Goal: Task Accomplishment & Management: Manage account settings

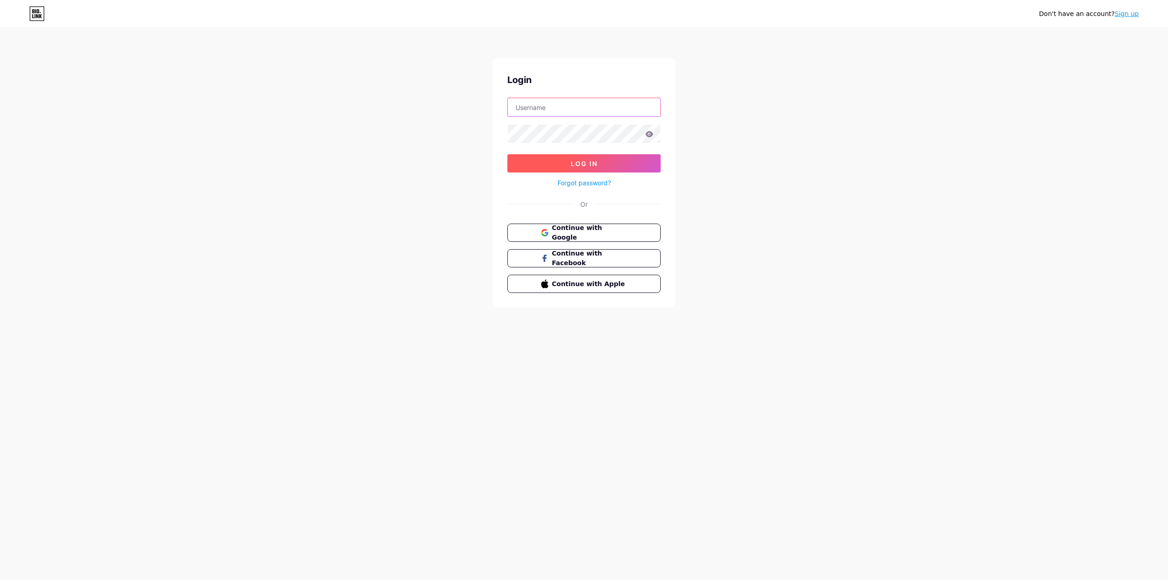
type input "[EMAIL_ADDRESS][DOMAIN_NAME]"
click at [601, 160] on button "Log In" at bounding box center [583, 163] width 153 height 18
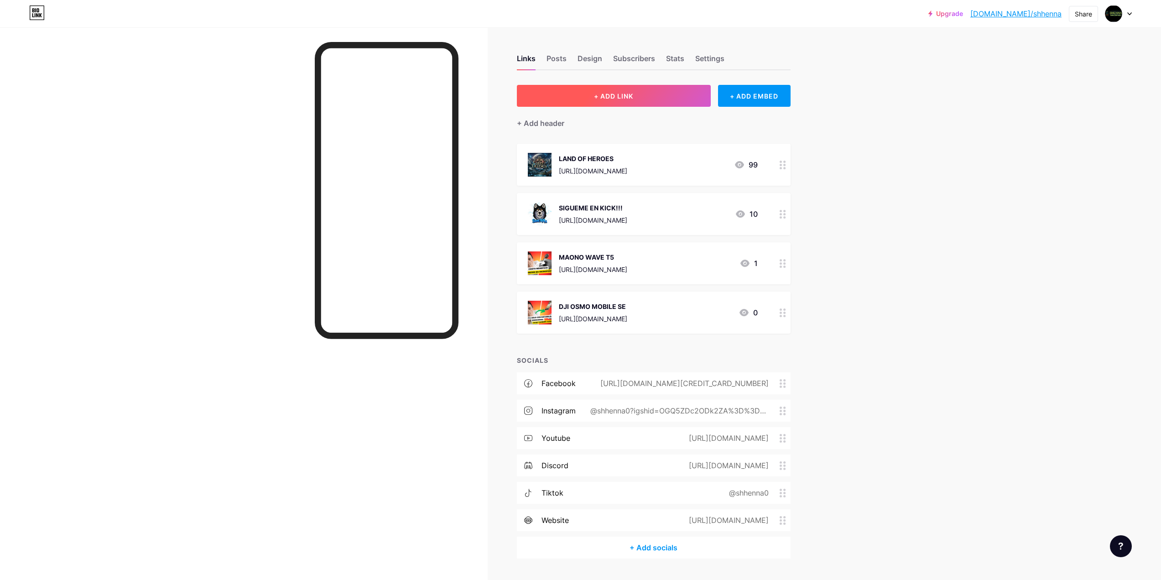
click at [644, 100] on button "+ ADD LINK" at bounding box center [614, 96] width 194 height 22
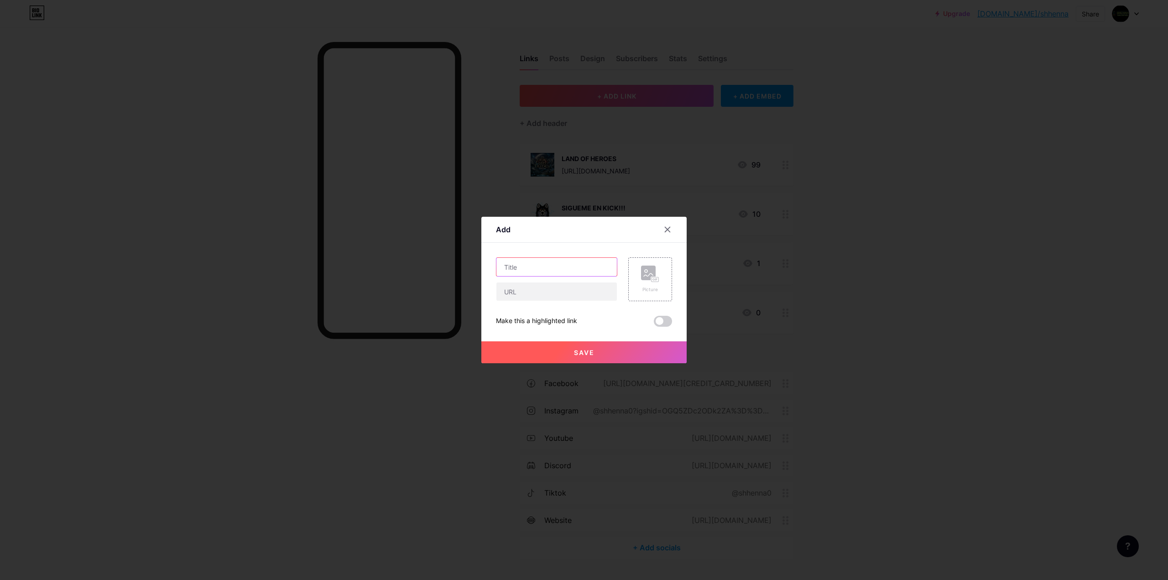
click at [552, 274] on input "text" at bounding box center [556, 267] width 120 height 18
drag, startPoint x: 531, startPoint y: 267, endPoint x: 452, endPoint y: 274, distance: 78.7
click at [483, 269] on div "Add Content YouTube Play YouTube video without leaving your page. ADD Vimeo Pla…" at bounding box center [583, 290] width 205 height 146
type input "NIDAVELIR2"
drag, startPoint x: 555, startPoint y: 298, endPoint x: 531, endPoint y: 277, distance: 31.7
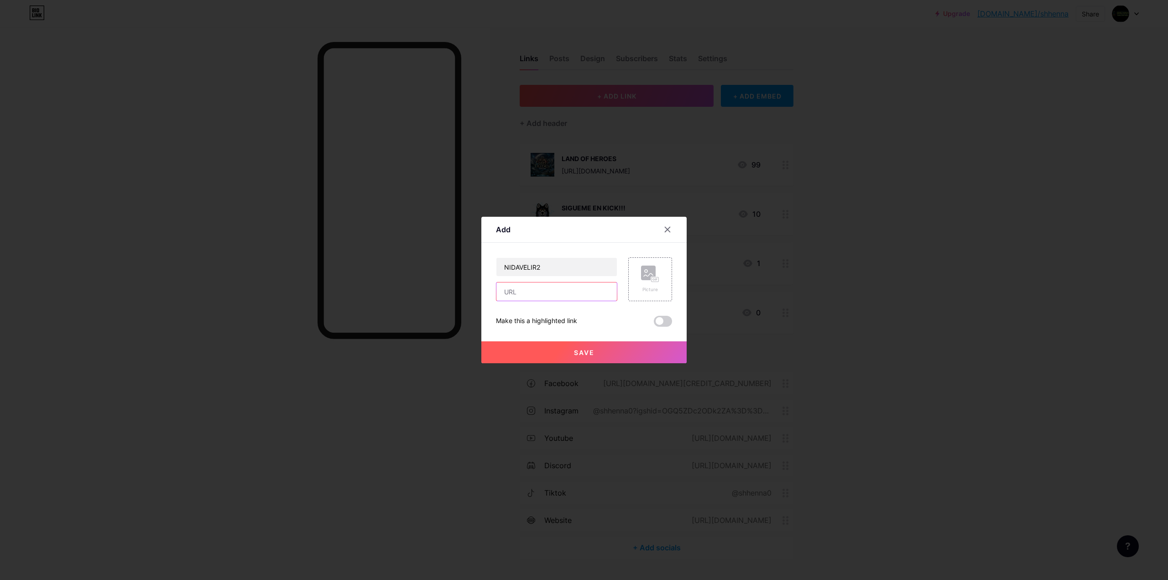
click at [555, 298] on input "text" at bounding box center [556, 291] width 120 height 18
click at [527, 291] on input "text" at bounding box center [556, 291] width 120 height 18
paste input "[URL][DOMAIN_NAME]"
type input "[URL][DOMAIN_NAME]"
click at [649, 286] on div "Picture" at bounding box center [650, 289] width 18 height 7
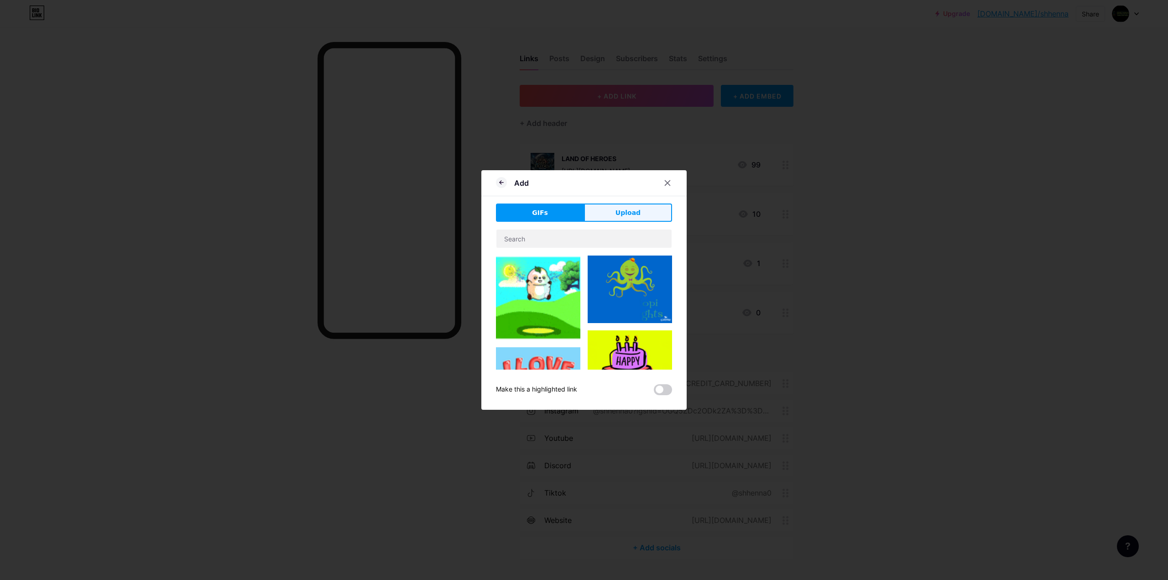
click at [627, 212] on span "Upload" at bounding box center [627, 213] width 25 height 10
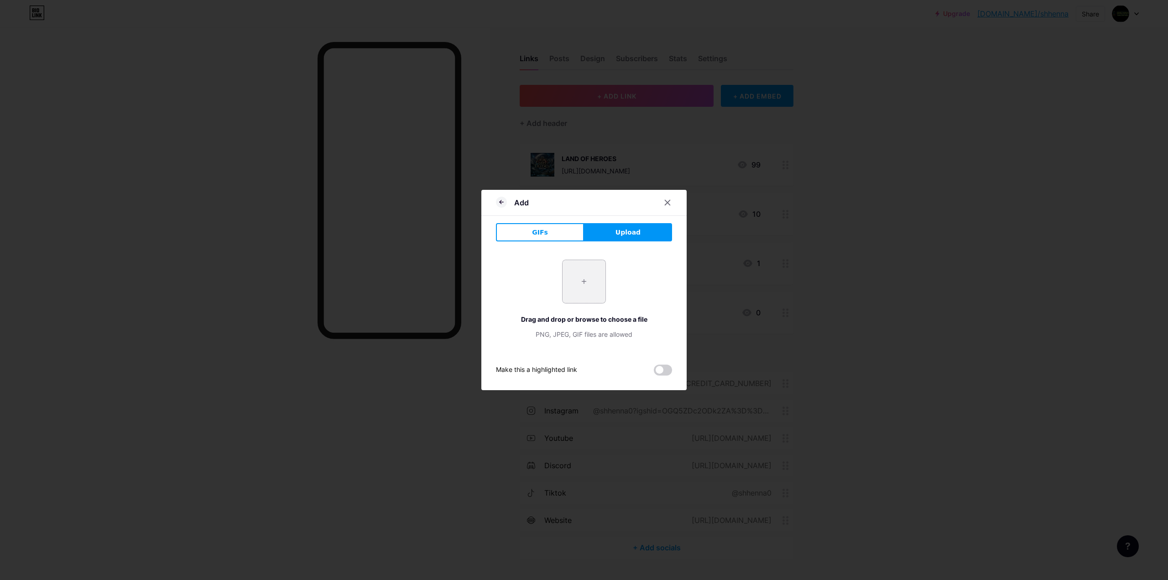
click at [596, 279] on input "file" at bounding box center [583, 281] width 43 height 43
type input "C:\fakepath\logo.png"
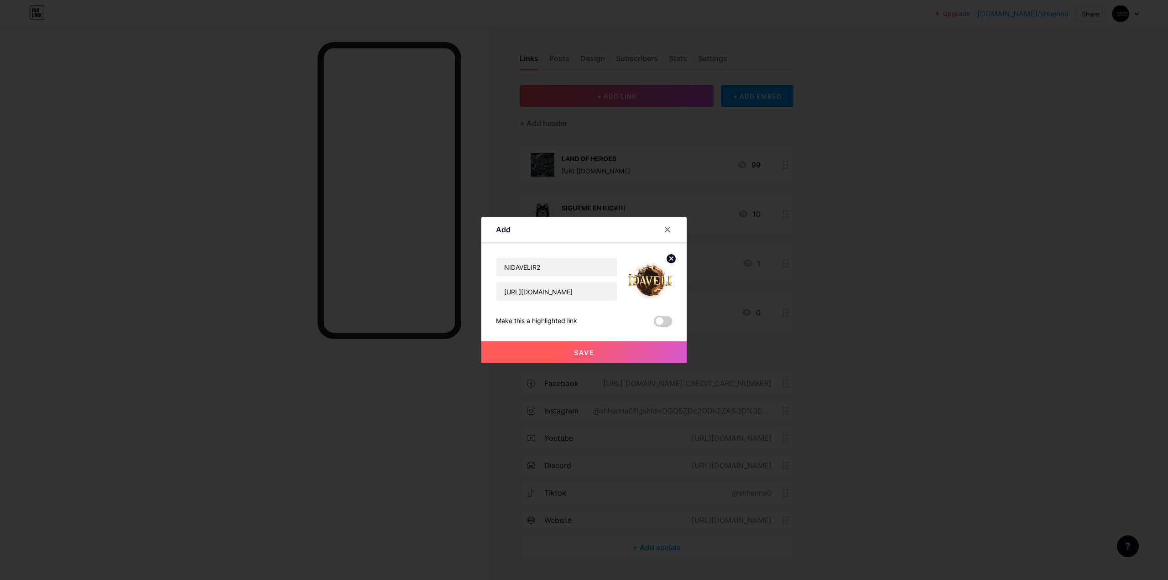
click at [590, 347] on button "Save" at bounding box center [583, 352] width 205 height 22
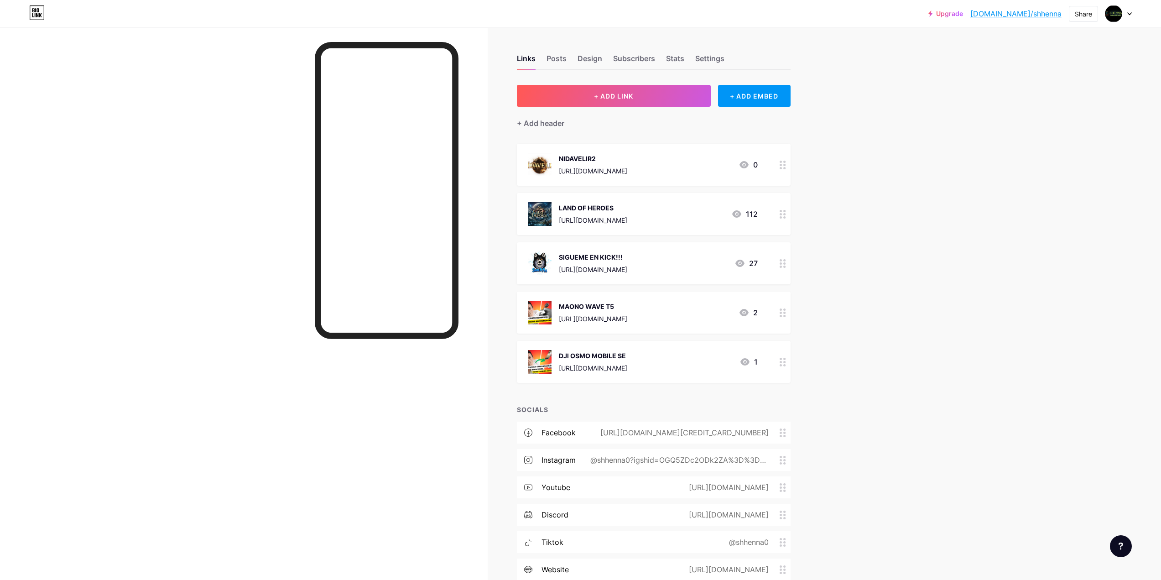
click at [861, 265] on div "Upgrade [DOMAIN_NAME]/shhenn... [DOMAIN_NAME]/shhenna Share Switch accounts Shh…" at bounding box center [580, 326] width 1161 height 653
